Goal: Task Accomplishment & Management: Use online tool/utility

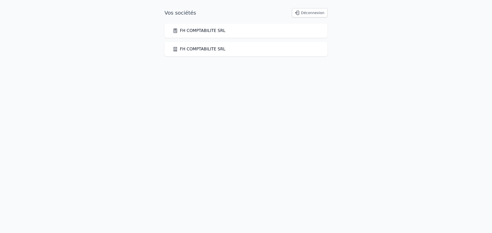
click at [196, 27] on div "FH COMPTABILITE SRL" at bounding box center [245, 31] width 163 height 14
click at [195, 31] on link "FH COMPTABILITE SRL" at bounding box center [199, 31] width 53 height 6
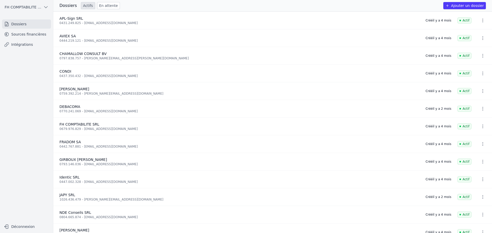
click at [25, 34] on link "Sources financières" at bounding box center [26, 34] width 49 height 9
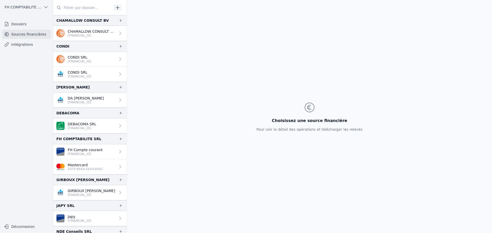
click at [81, 166] on p "Mastercard" at bounding box center [85, 165] width 35 height 5
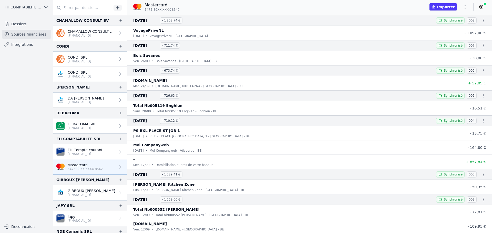
click at [87, 154] on p "[FINANCIAL_ID]" at bounding box center [85, 154] width 35 height 4
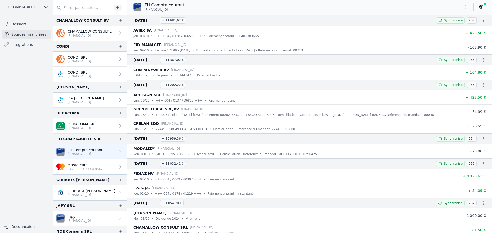
click at [91, 166] on p "Mastercard" at bounding box center [85, 165] width 35 height 5
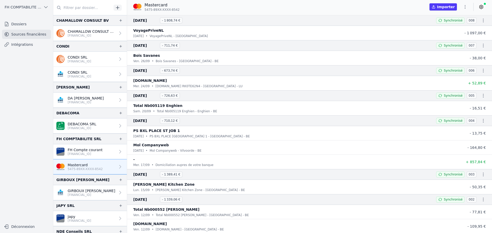
click at [452, 9] on button "Importer" at bounding box center [442, 6] width 27 height 7
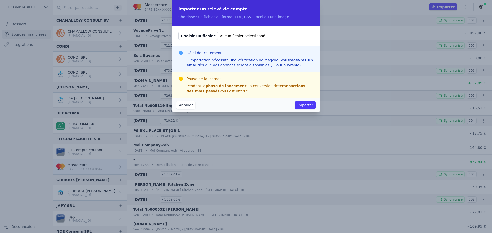
click at [198, 33] on span "Choisir un fichier" at bounding box center [197, 36] width 39 height 8
click at [178, 32] on input "Choisir un fichier Aucun fichier sélectionné" at bounding box center [178, 31] width 0 height 0
click at [184, 107] on button "Annuler" at bounding box center [185, 105] width 19 height 8
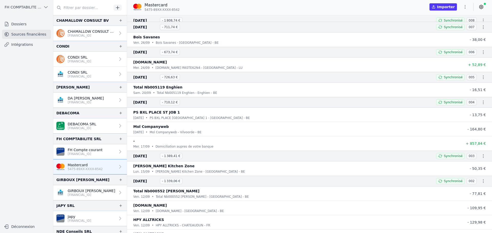
scroll to position [54, 0]
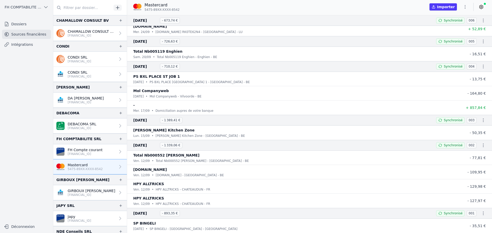
click at [466, 9] on icon "button" at bounding box center [464, 6] width 5 height 5
click at [386, 5] on div at bounding box center [246, 116] width 492 height 233
